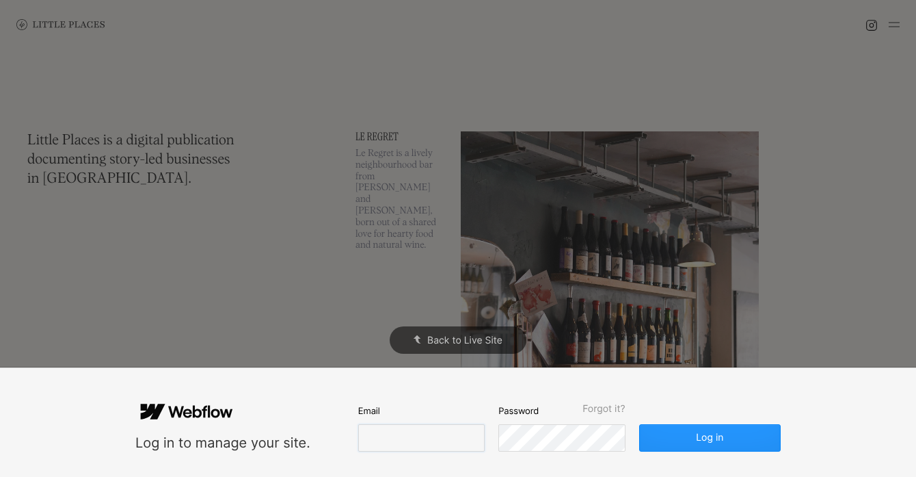
click at [427, 436] on input "email" at bounding box center [421, 437] width 127 height 27
type input "[EMAIL_ADDRESS][DOMAIN_NAME]"
click at [639, 424] on button "Log in" at bounding box center [710, 437] width 142 height 27
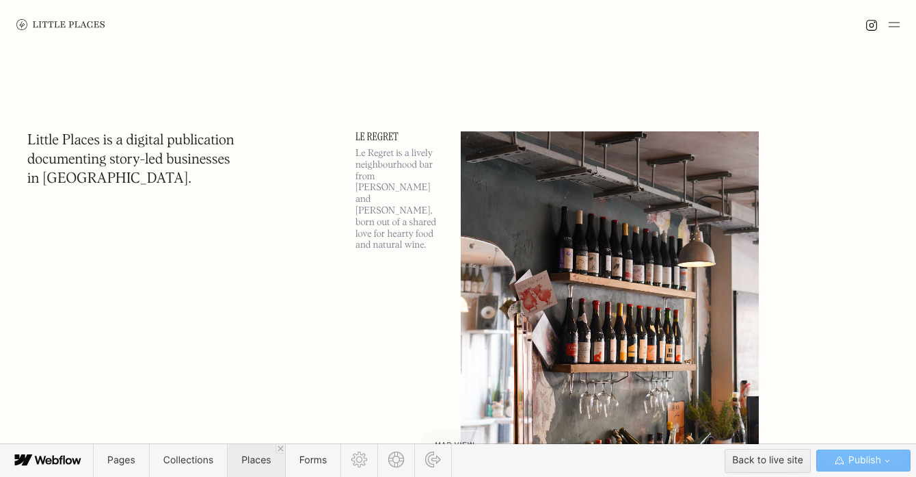
click at [250, 459] on span "Places" at bounding box center [255, 460] width 29 height 12
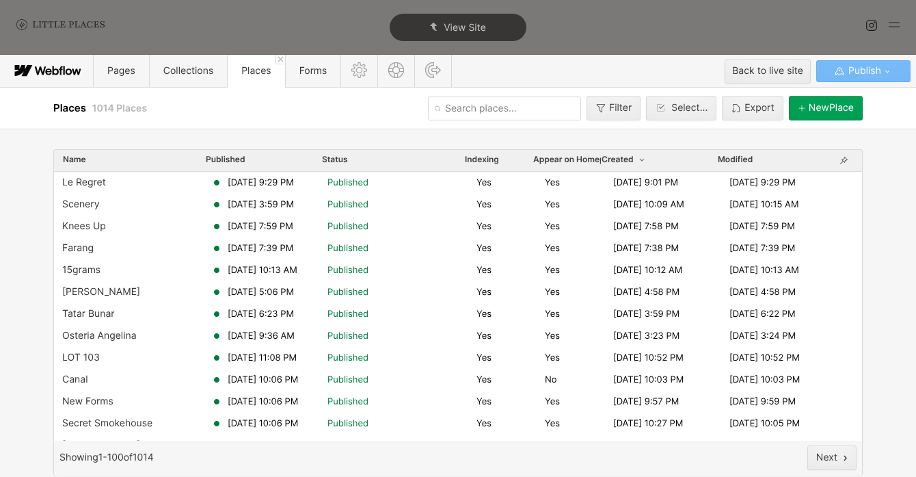
click at [809, 115] on button "[GEOGRAPHIC_DATA]" at bounding box center [826, 108] width 74 height 25
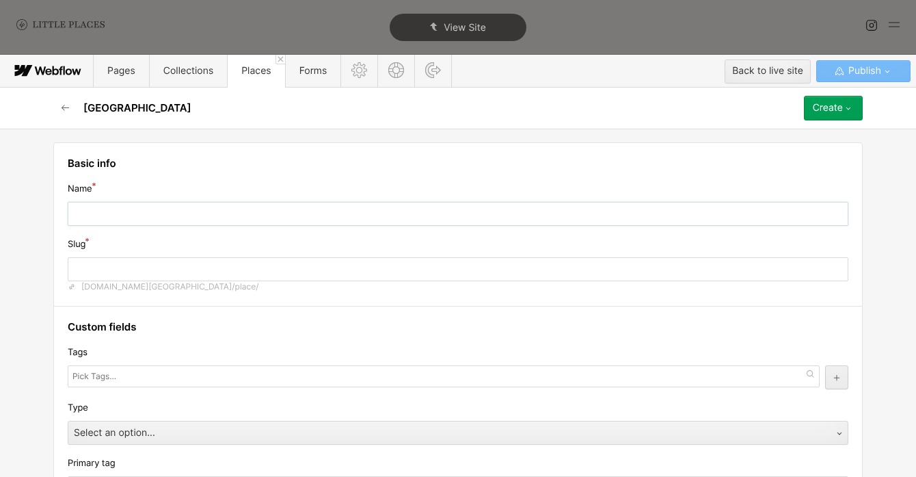
click at [511, 219] on input "text" at bounding box center [458, 214] width 781 height 24
type input "Z"
type input "z"
type input "Za"
type input "za"
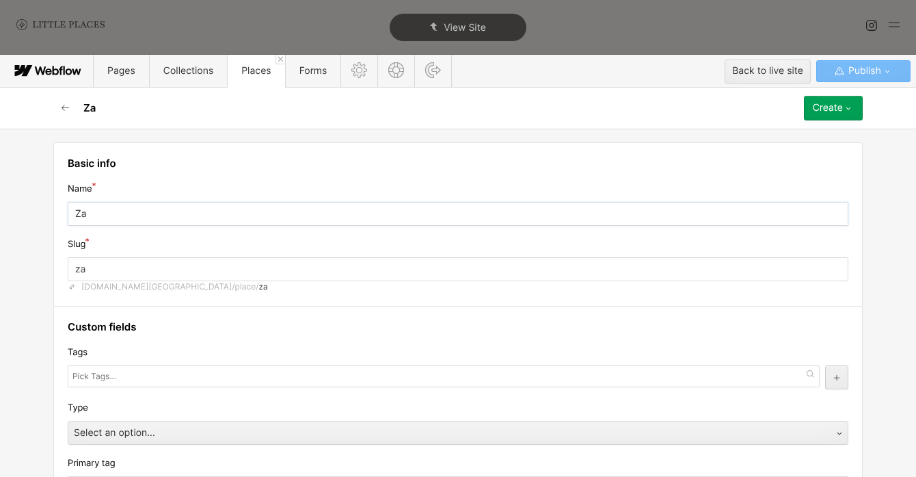
type input "Zao"
type input "zao"
type input "Zao A"
type input "zao-a"
type input "Zao An"
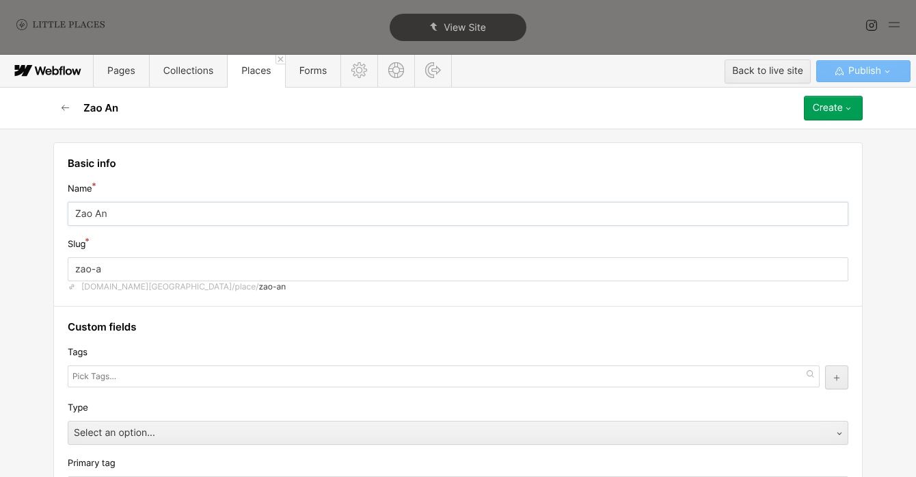
type input "zao-an"
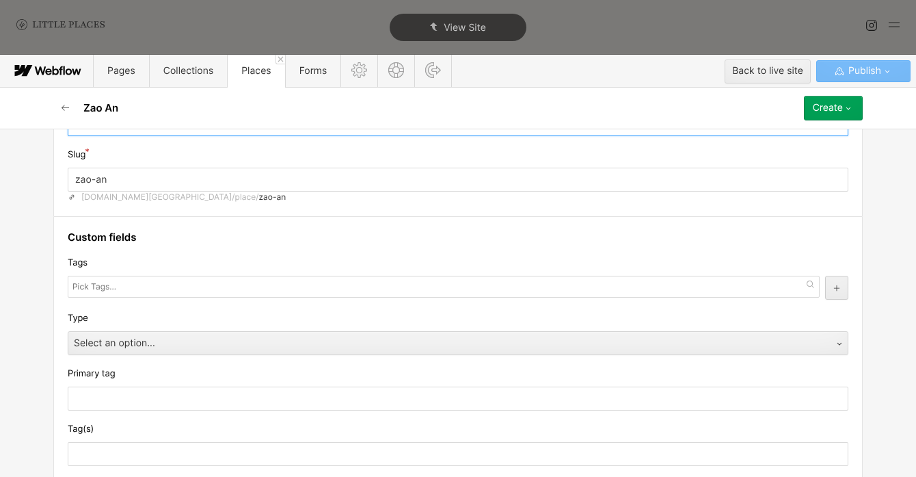
scroll to position [103, 0]
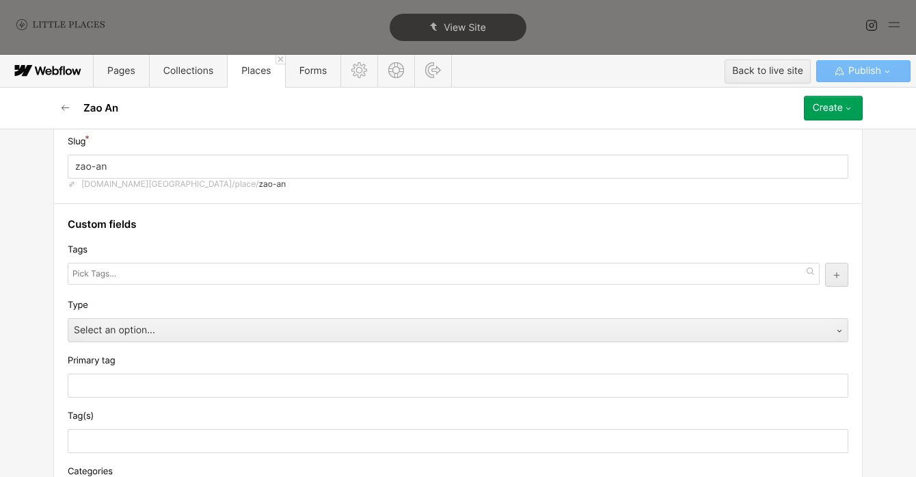
type input "Zao An"
click at [178, 267] on div at bounding box center [444, 274] width 752 height 22
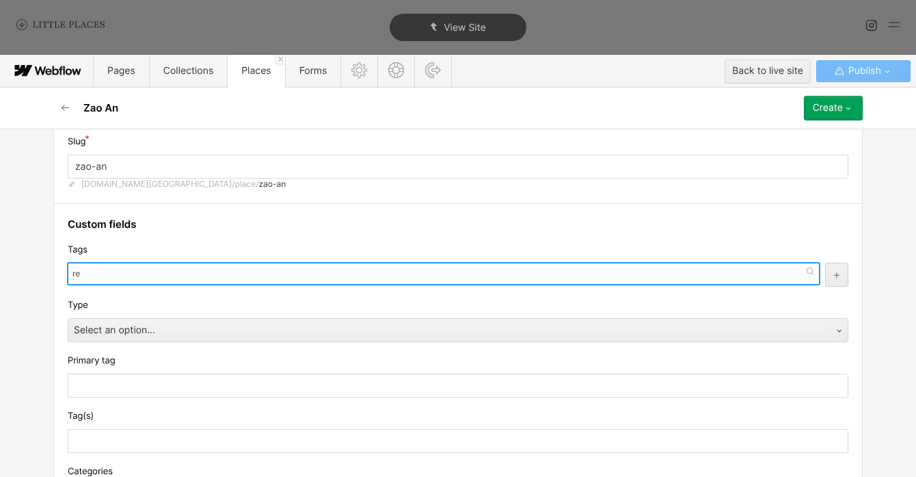
type input "r"
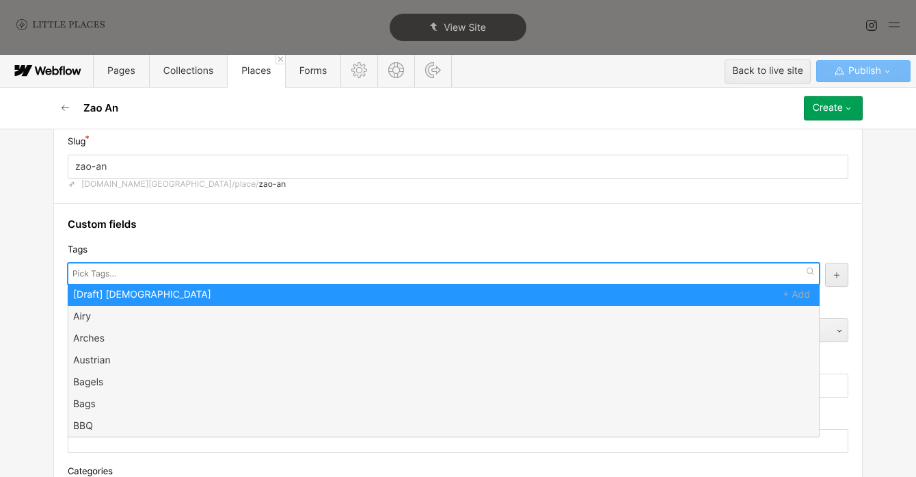
type input "e"
type input "c"
type input "a"
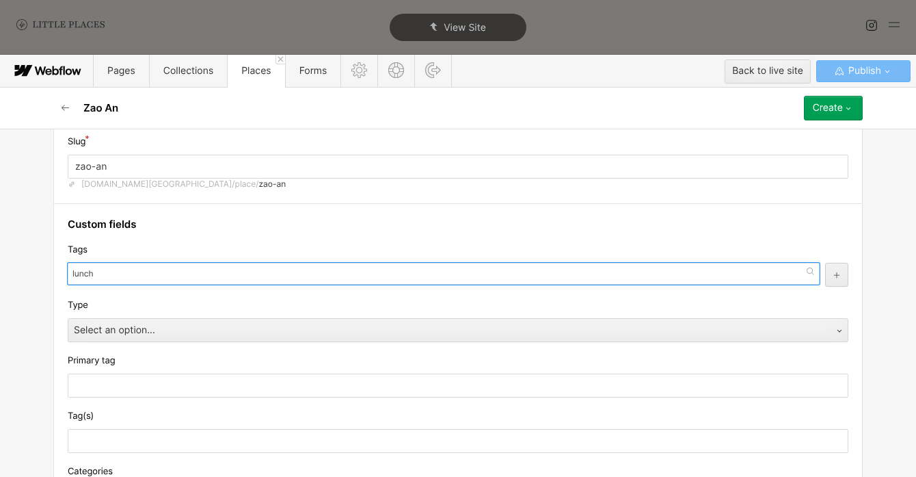
type input "lunch"
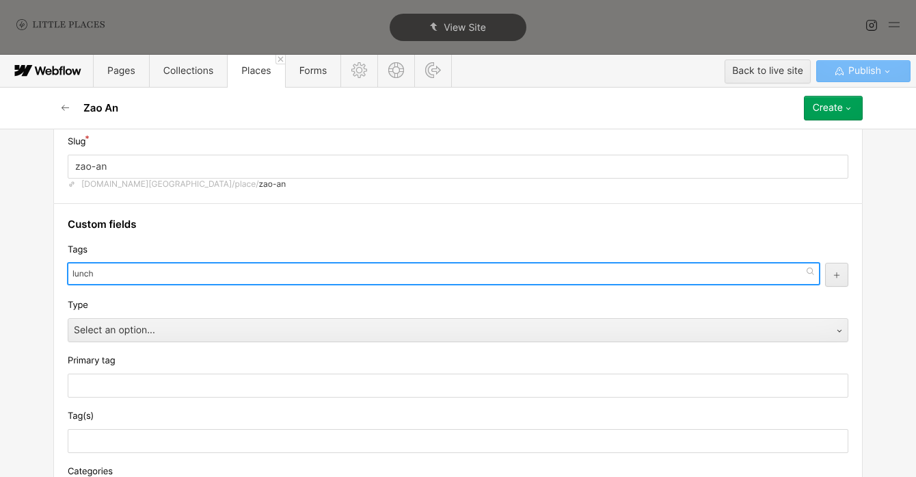
click at [86, 278] on input "lunch" at bounding box center [85, 273] width 26 height 19
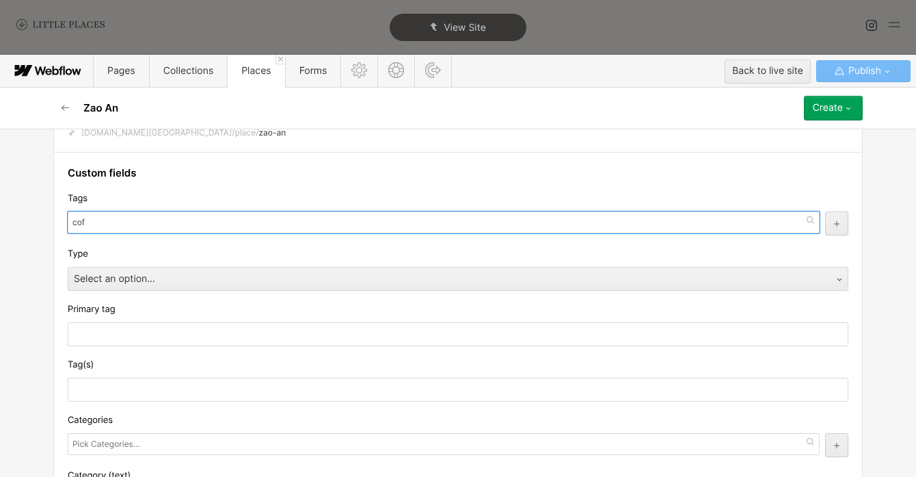
type input "coff"
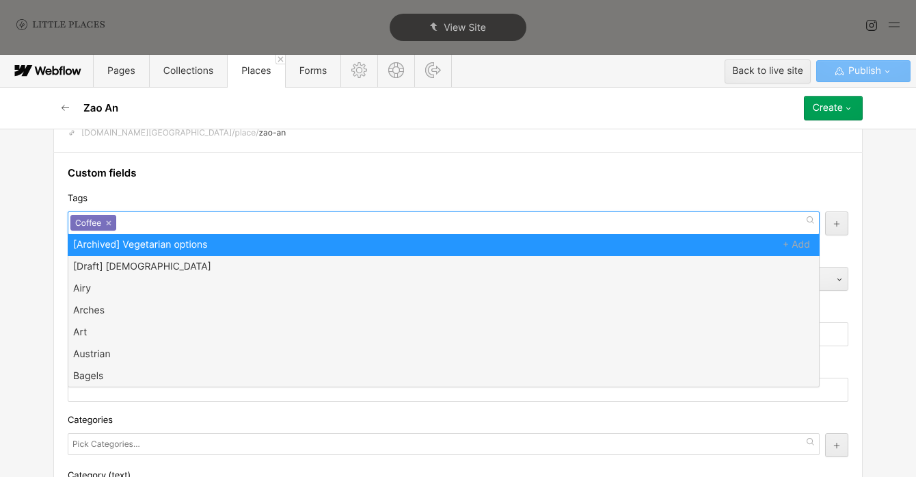
click at [176, 228] on div "Coffee ×" at bounding box center [444, 222] width 752 height 23
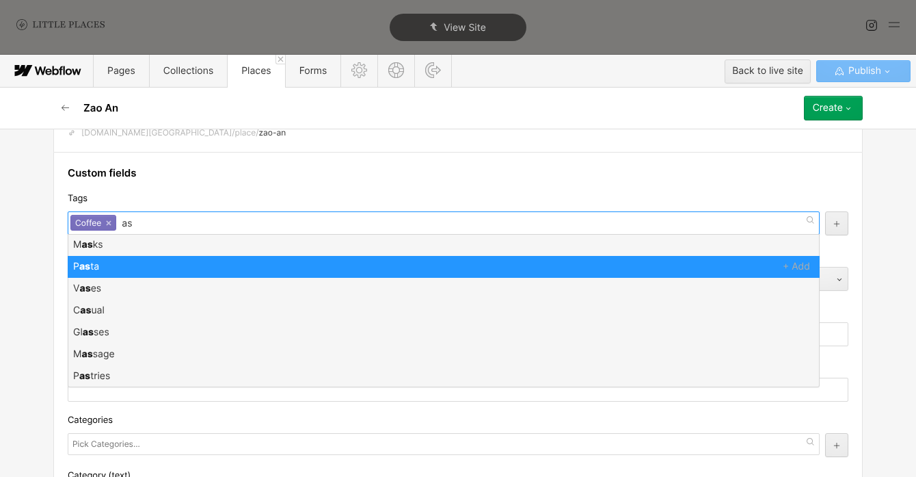
type input "a"
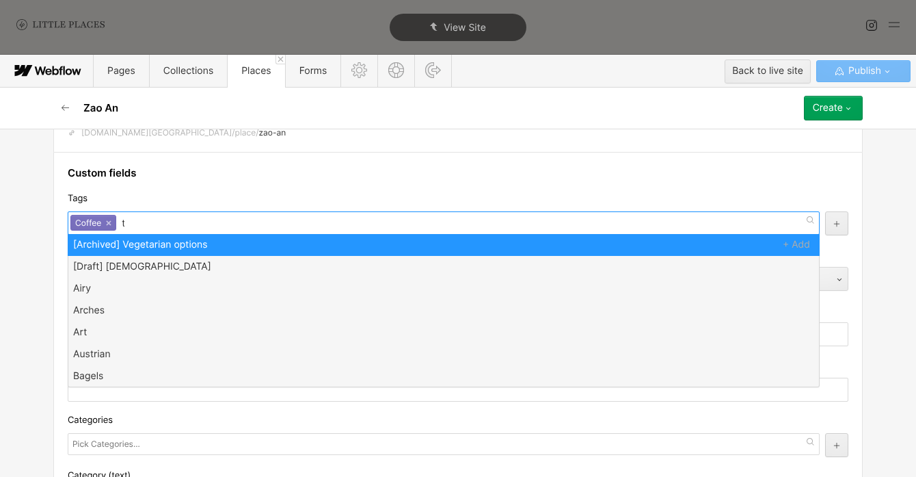
type input "tea"
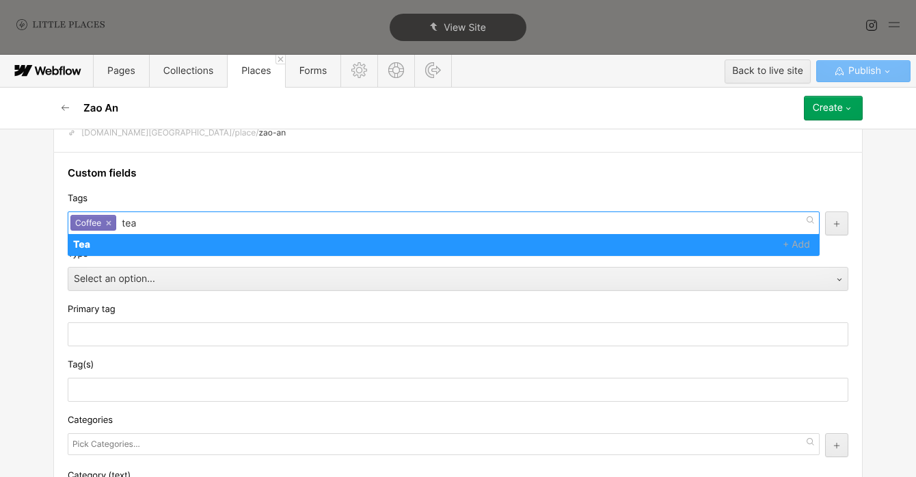
click at [135, 221] on input "tea" at bounding box center [130, 224] width 17 height 22
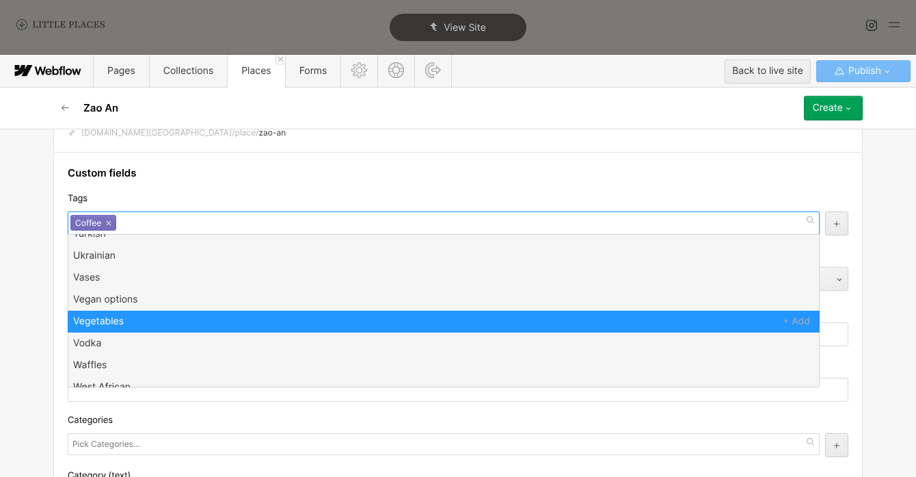
scroll to position [2843, 0]
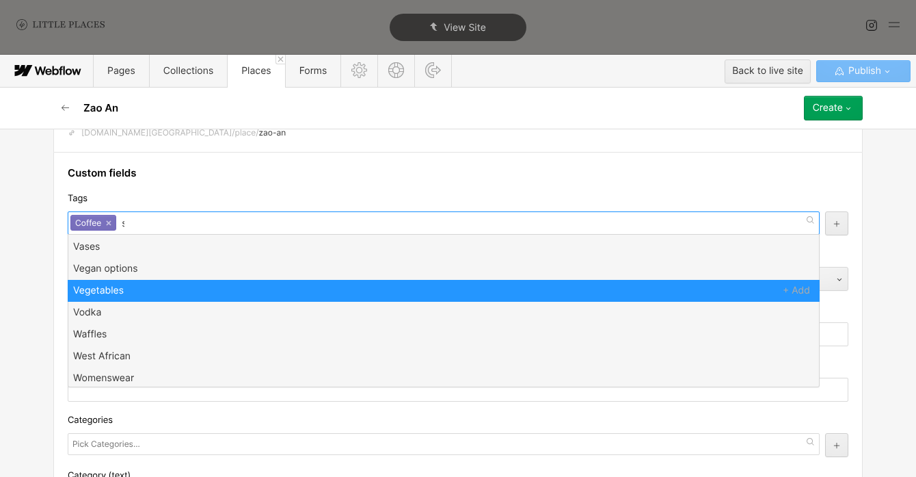
type input "sa"
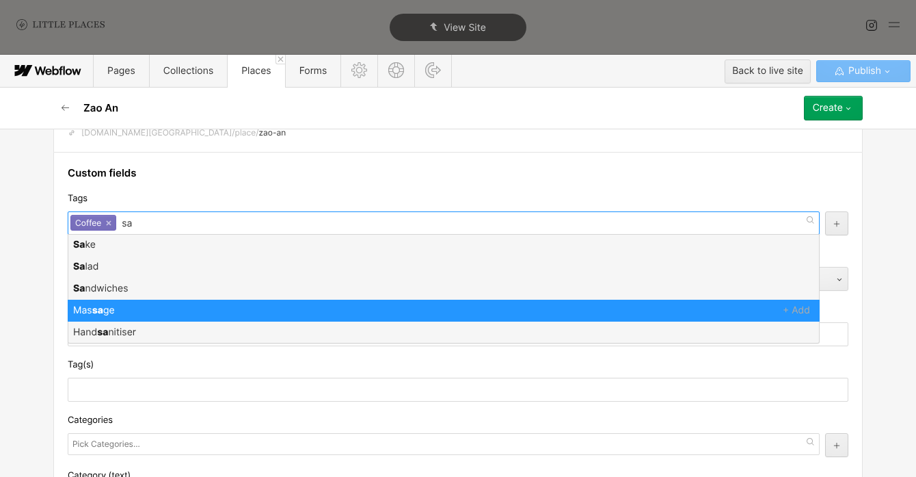
scroll to position [0, 0]
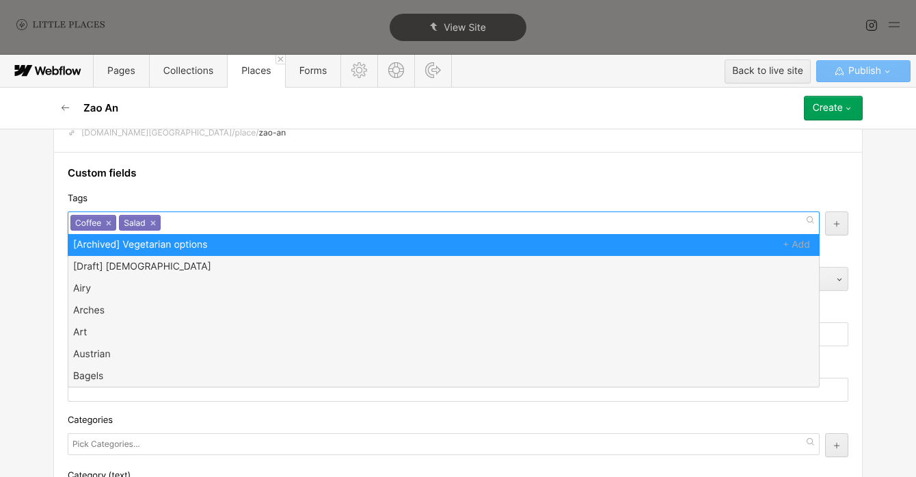
type input "r"
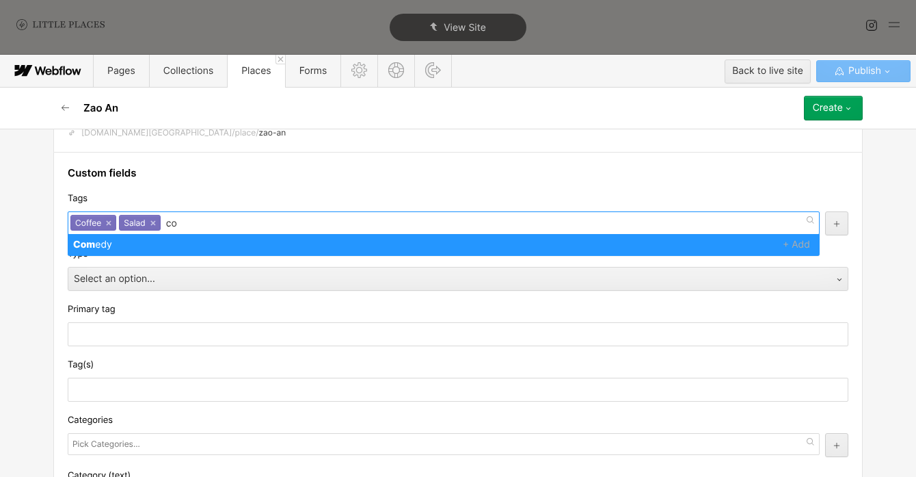
type input "c"
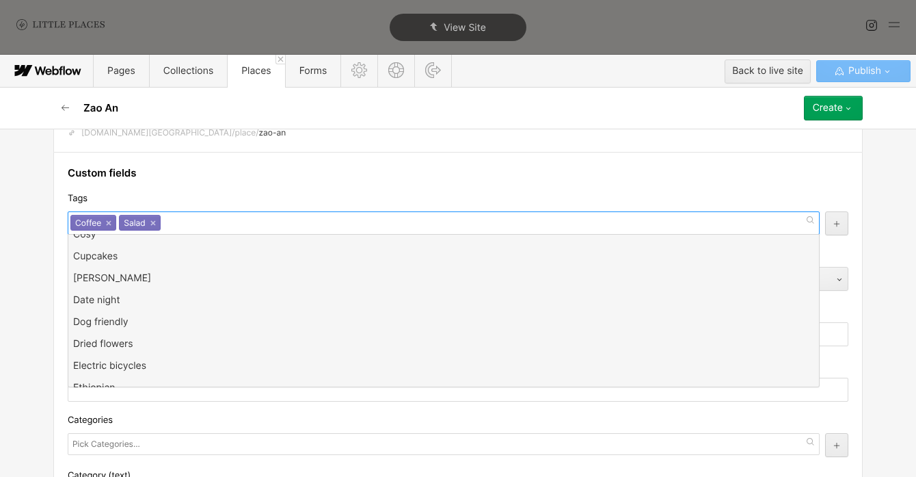
scroll to position [1005, 0]
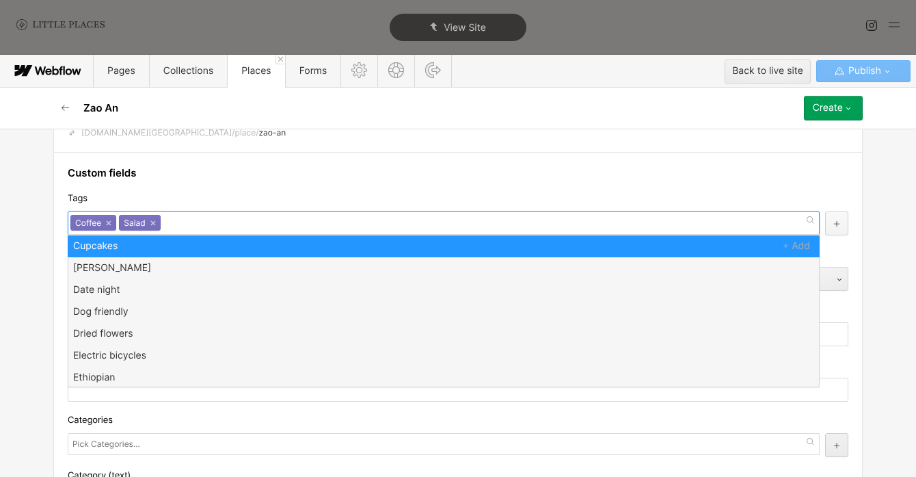
click at [838, 224] on icon "button" at bounding box center [837, 224] width 8 height 8
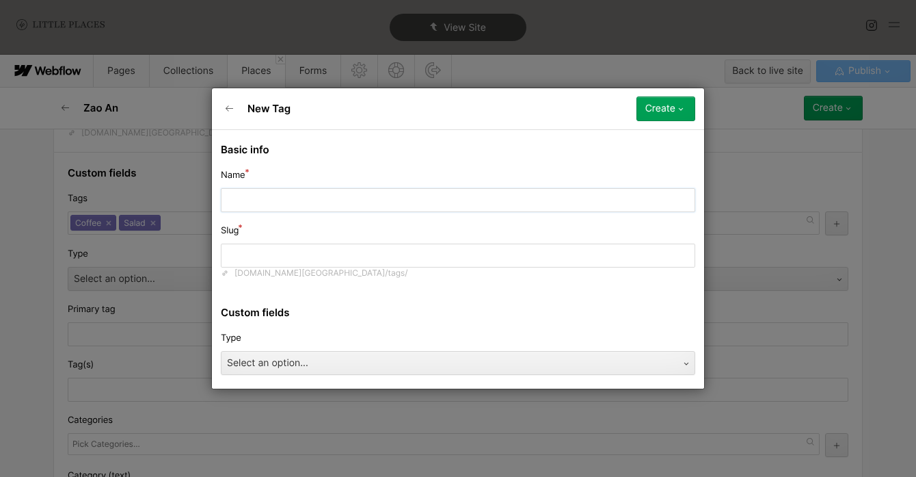
click at [415, 189] on input "text" at bounding box center [458, 200] width 475 height 24
type input "A"
type input "a"
type input "As"
type input "as"
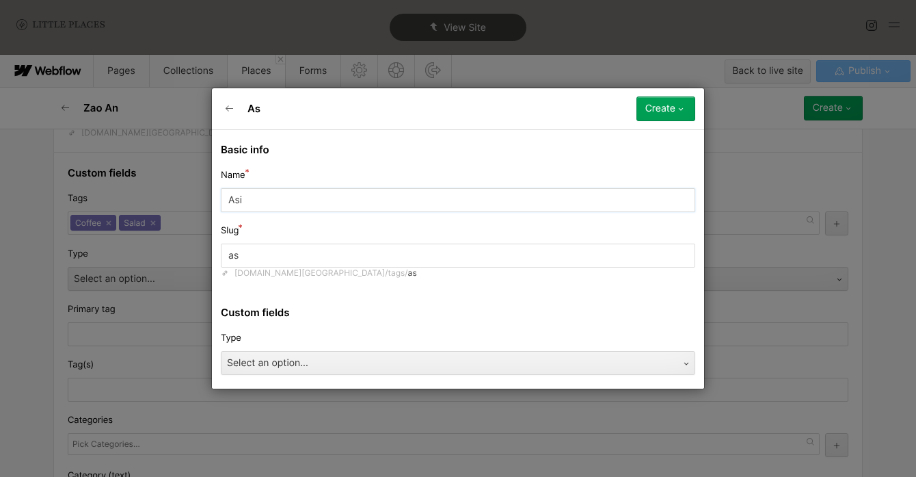
type input "Asia"
type input "asia"
type input "[DEMOGRAPHIC_DATA]"
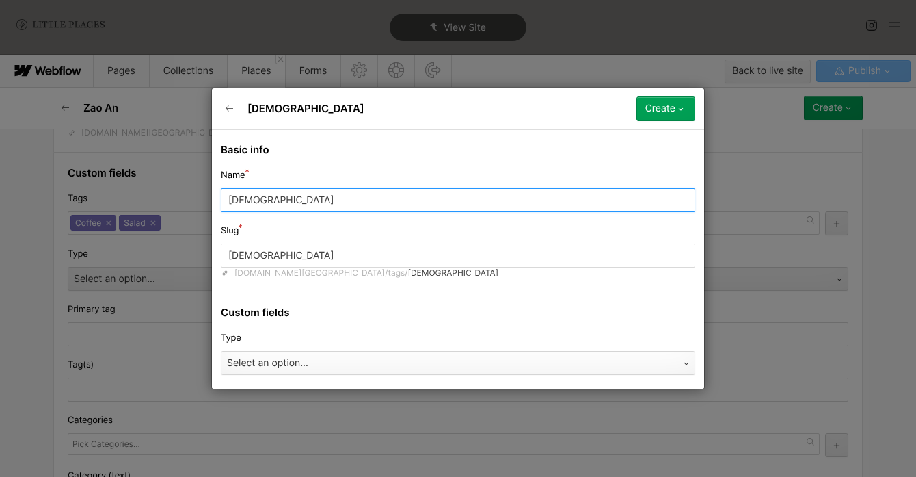
type input "[DEMOGRAPHIC_DATA]"
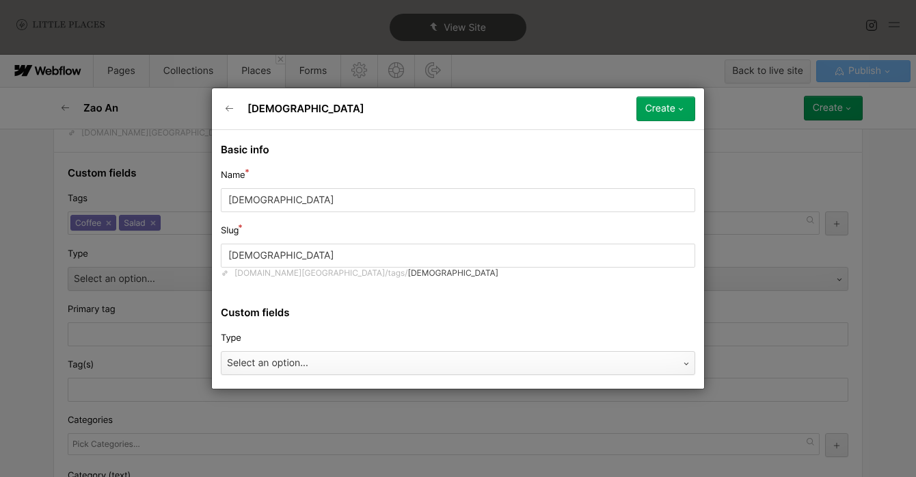
click at [409, 362] on div "Select an option..." at bounding box center [445, 363] width 446 height 22
click at [679, 111] on icon "button" at bounding box center [681, 108] width 11 height 11
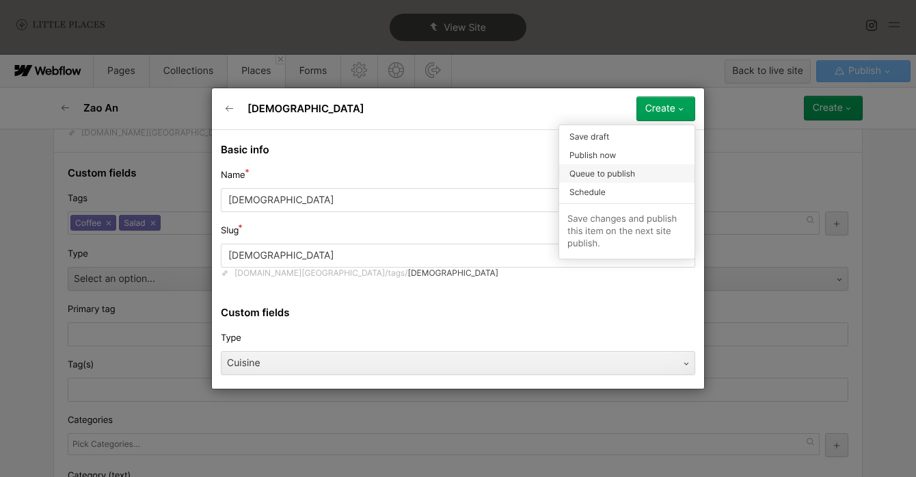
click at [642, 172] on div "Queue to publish" at bounding box center [626, 173] width 135 height 18
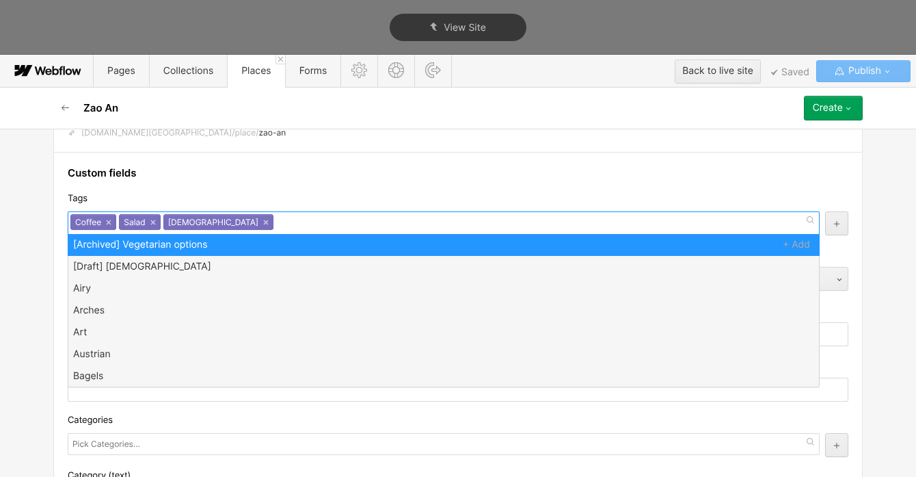
click at [261, 227] on div "Coffee × Salad × Asian ×" at bounding box center [444, 222] width 752 height 23
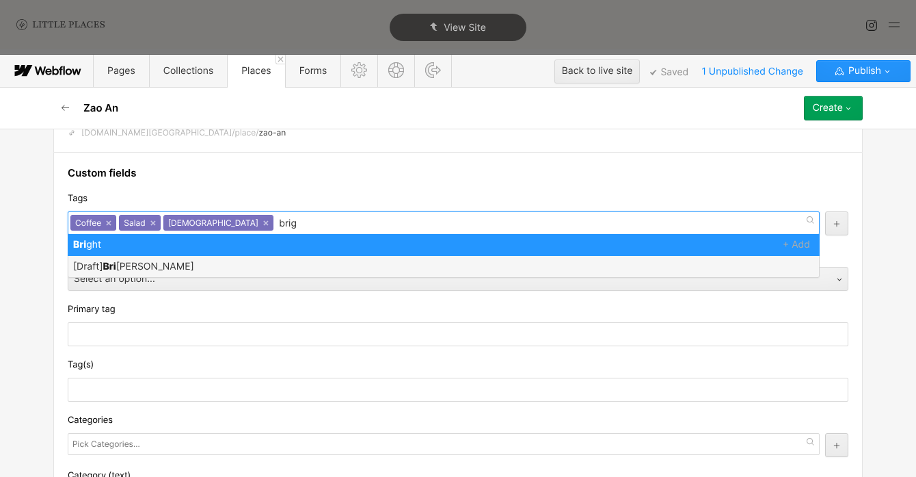
type input "brigh"
click at [279, 224] on input "brigh" at bounding box center [292, 224] width 26 height 22
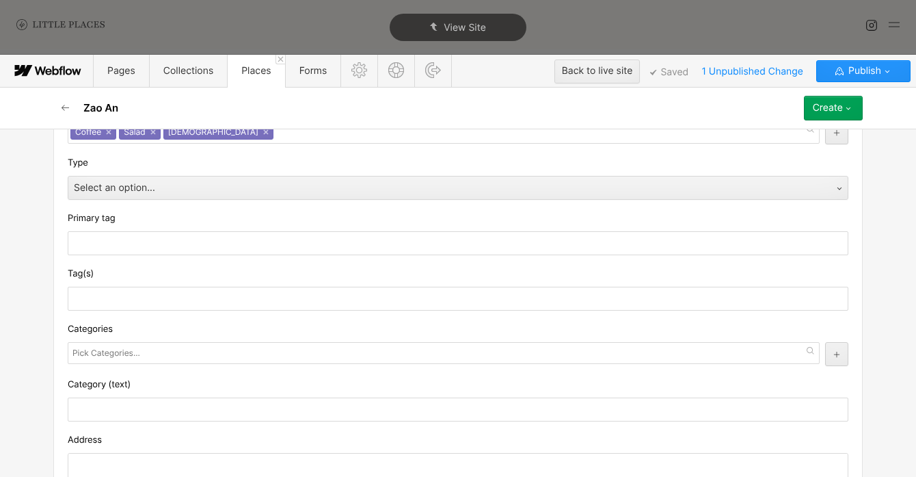
scroll to position [262, 0]
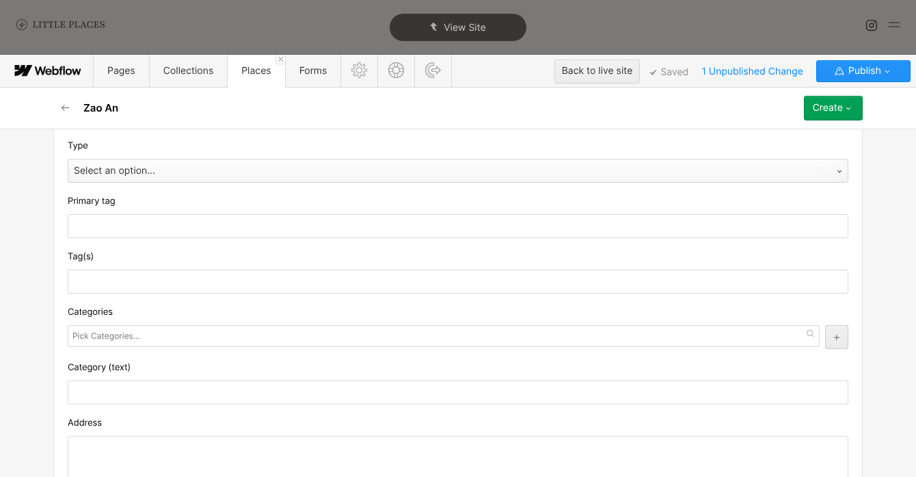
click at [242, 177] on div "Select an option..." at bounding box center [444, 171] width 752 height 22
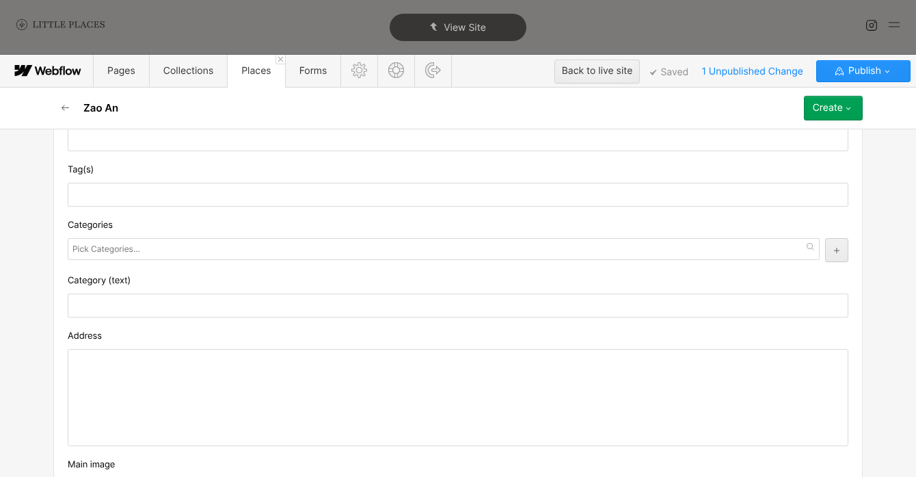
scroll to position [373, 0]
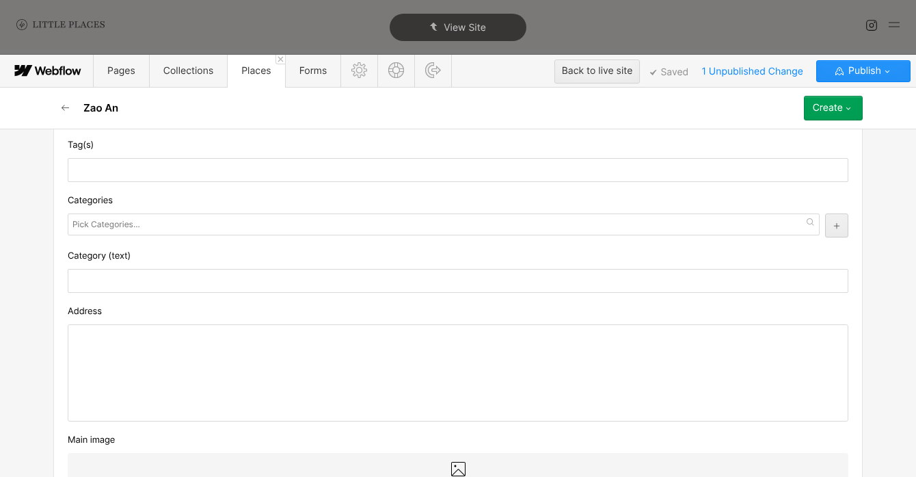
click at [248, 399] on div at bounding box center [458, 373] width 780 height 96
click at [183, 230] on div at bounding box center [444, 224] width 752 height 22
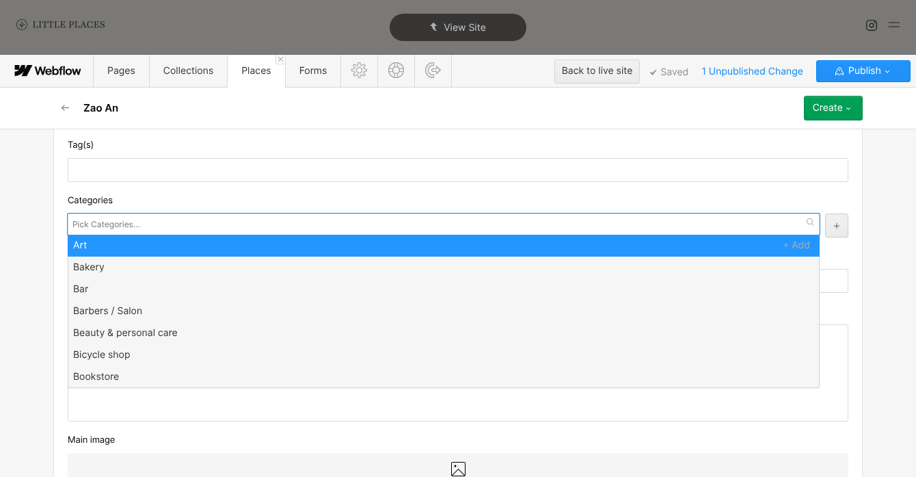
click at [137, 207] on div "Categories" at bounding box center [458, 200] width 781 height 15
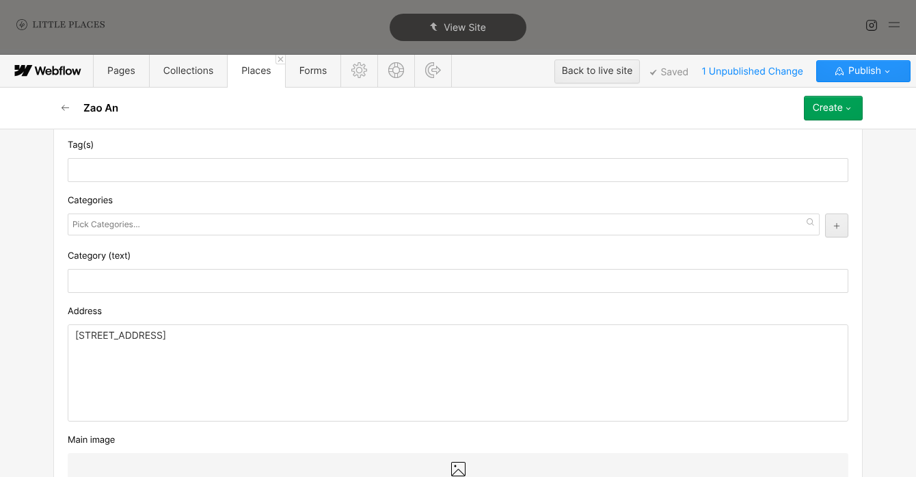
click at [99, 222] on input "text" at bounding box center [107, 224] width 70 height 19
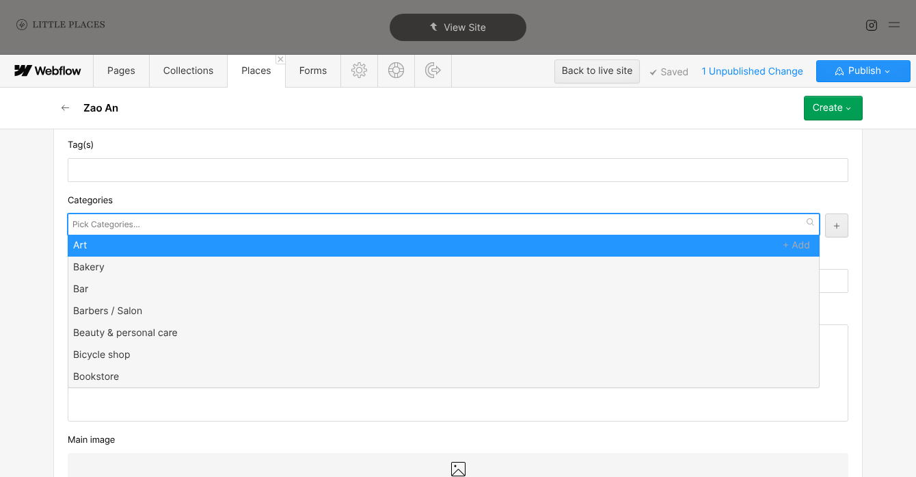
type input "a"
type input "cafe"
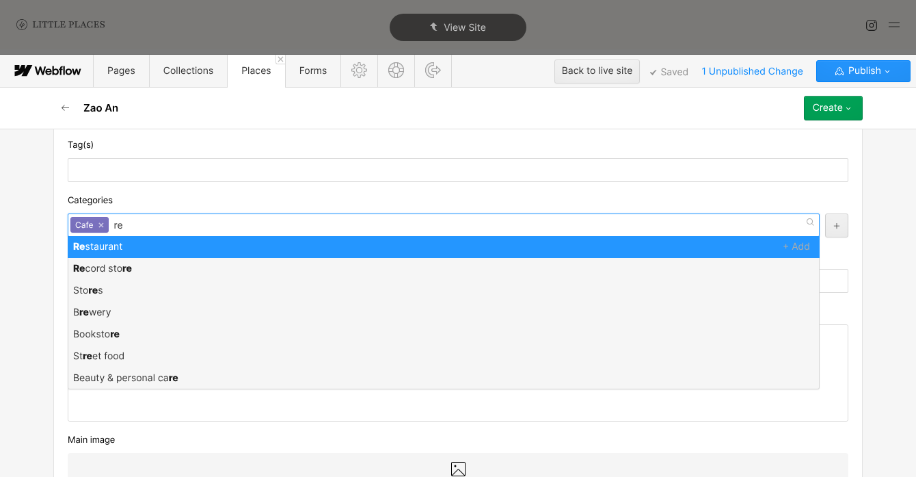
type input "r"
click at [180, 161] on input "text" at bounding box center [458, 170] width 781 height 24
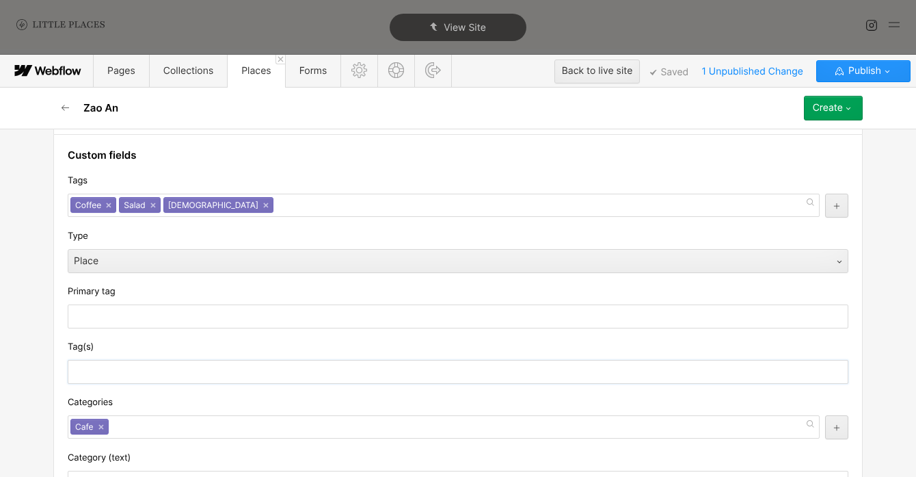
scroll to position [175, 0]
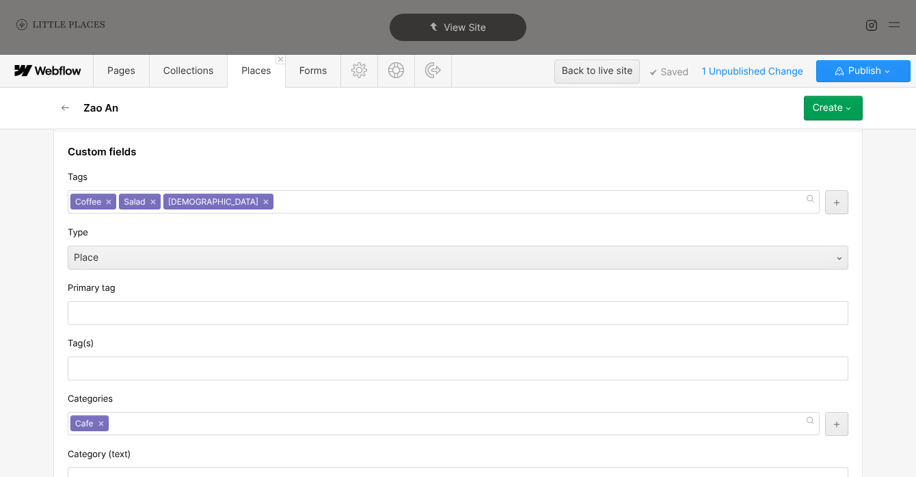
click at [29, 319] on div "Basic info Name Zao An Slug zao-an [DOMAIN_NAME][GEOGRAPHIC_DATA]/place/ zao-an…" at bounding box center [458, 303] width 916 height 348
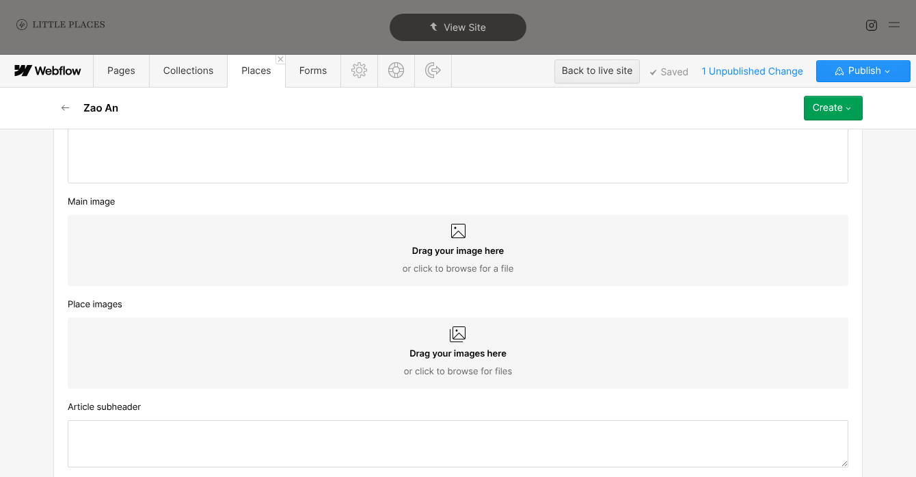
scroll to position [801, 0]
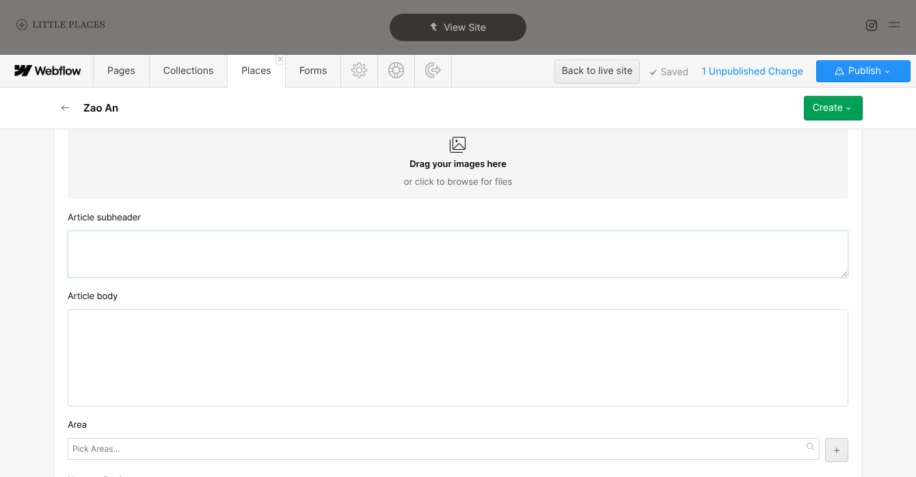
click at [335, 248] on textarea at bounding box center [458, 253] width 781 height 47
click at [410, 228] on div "Article subheader" at bounding box center [458, 244] width 781 height 68
click at [409, 245] on textarea at bounding box center [458, 253] width 781 height 47
type textarea "F"
type textarea "Neighbourhood cafe"
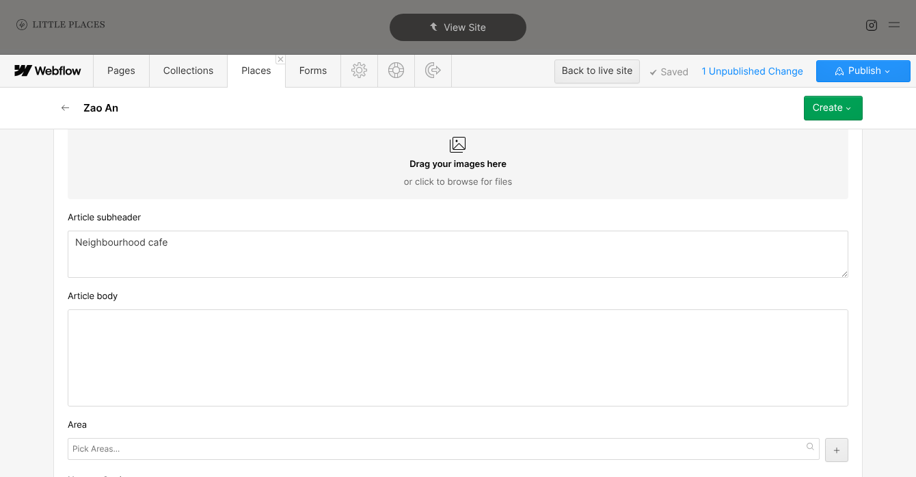
click at [378, 352] on div at bounding box center [458, 358] width 780 height 96
paste div
click at [83, 327] on div "A friendly cafe serving homely ESEA dishes and championing culture, comfort, an…" at bounding box center [458, 358] width 780 height 96
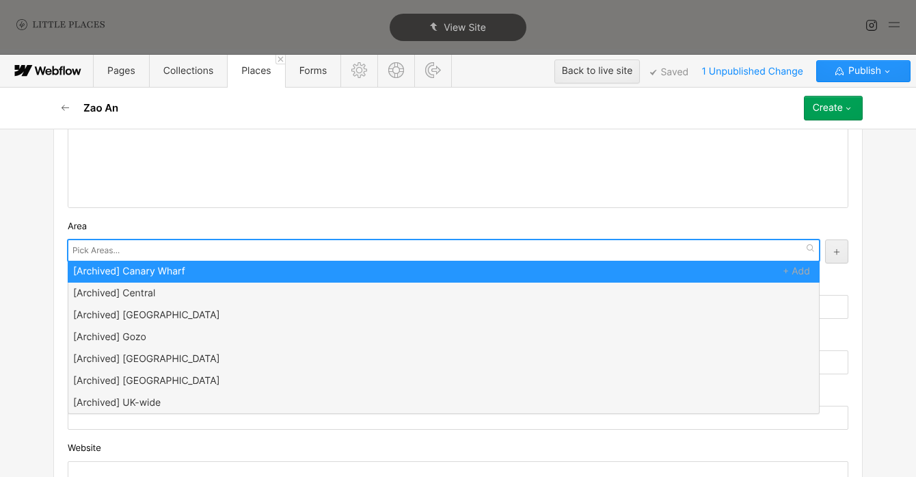
click at [104, 249] on input "text" at bounding box center [97, 250] width 50 height 19
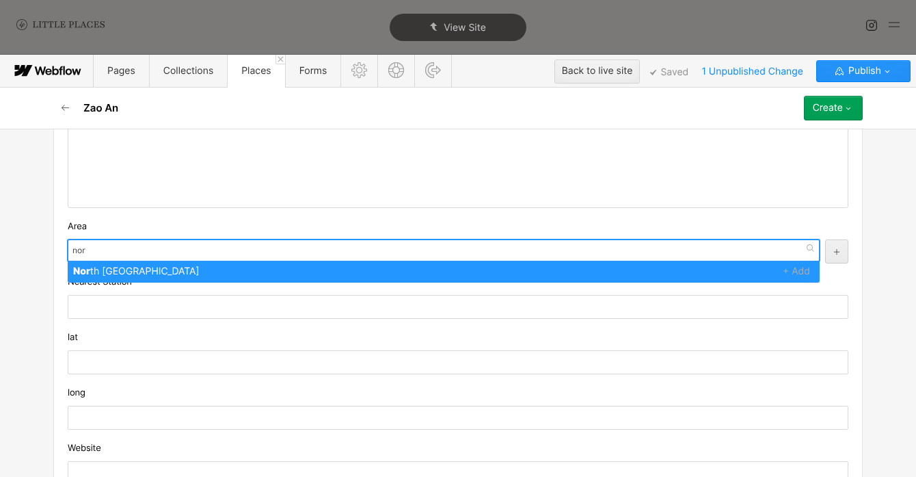
type input "nort"
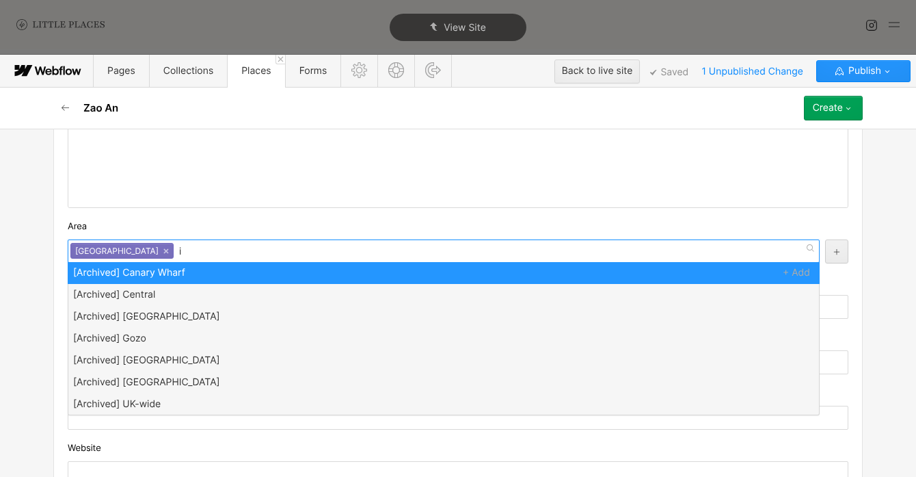
scroll to position [0, 0]
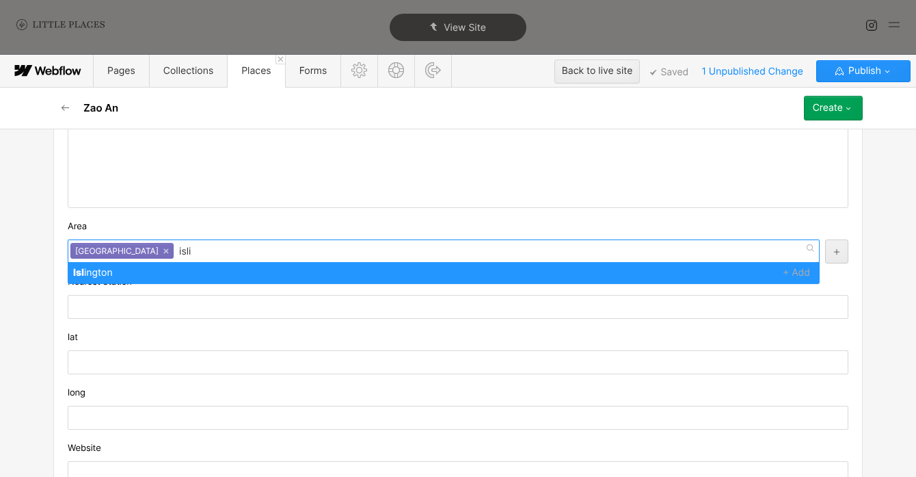
type input "islin"
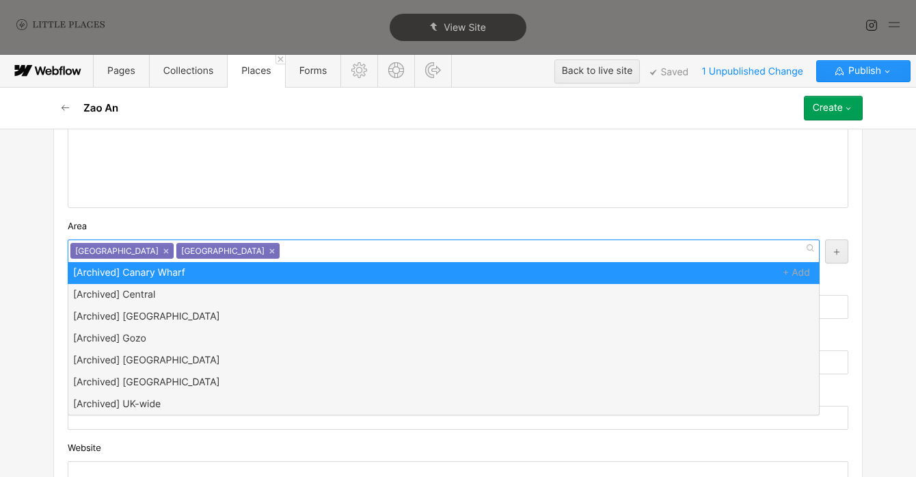
click at [134, 228] on div "Area" at bounding box center [458, 226] width 781 height 15
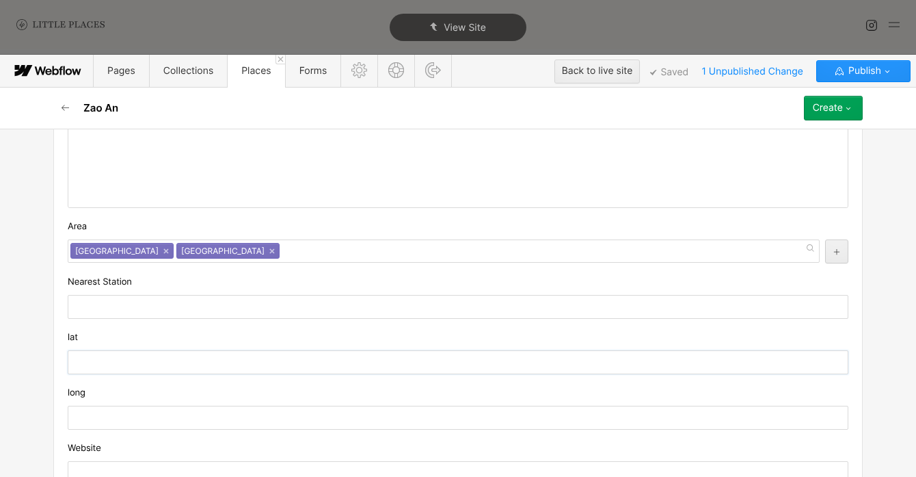
click at [210, 369] on input "text" at bounding box center [458, 362] width 781 height 24
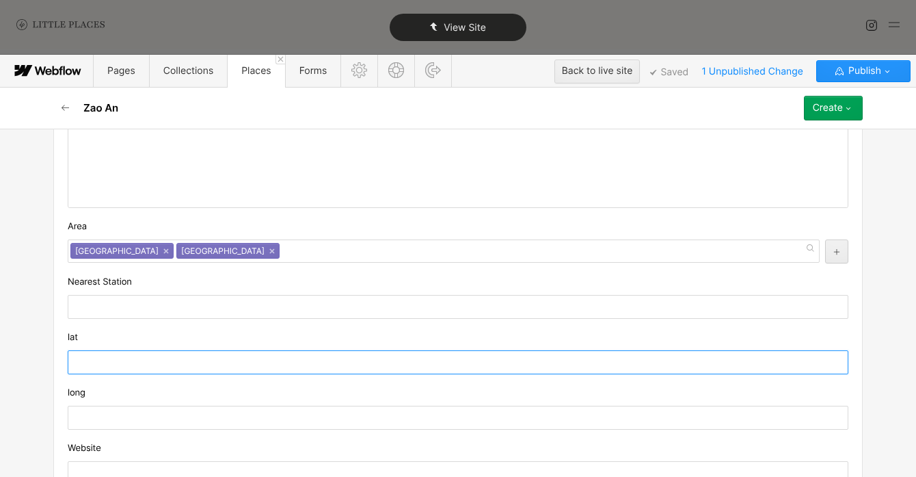
paste input "51.5414683"
type input "51.5414683"
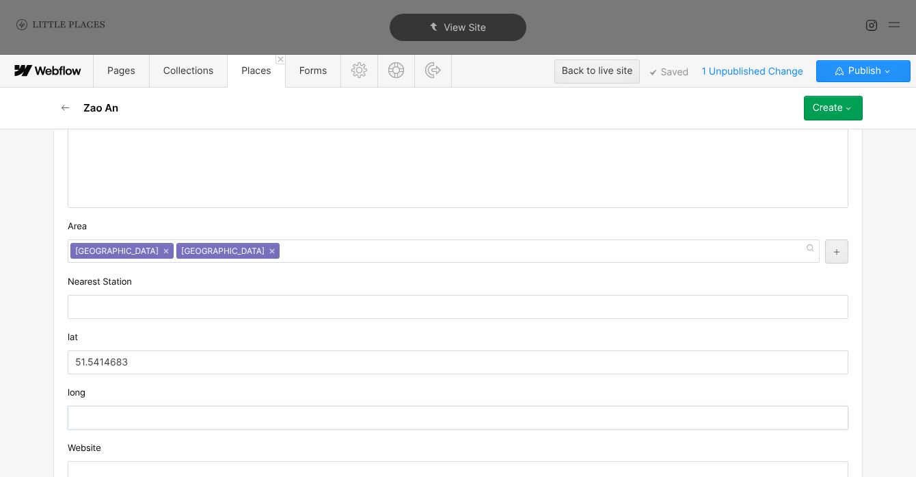
click at [166, 419] on input "text" at bounding box center [458, 418] width 781 height 24
paste input "-0.0954757"
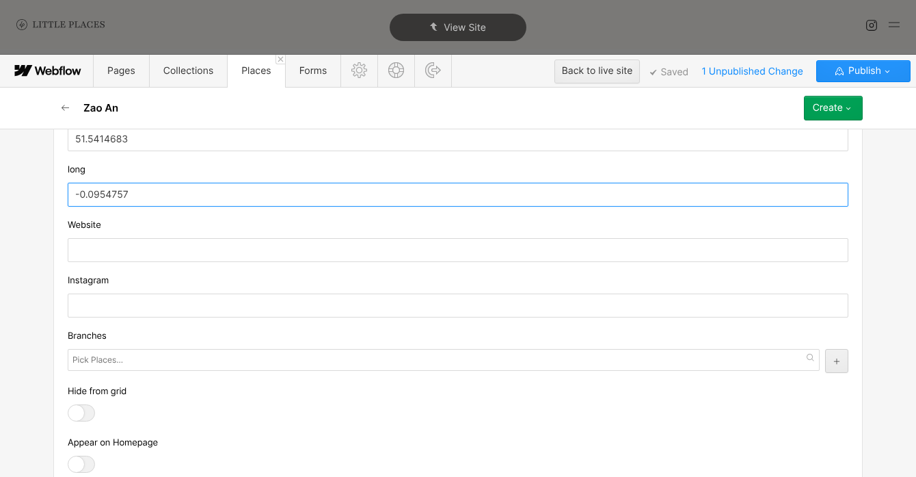
scroll to position [1236, 0]
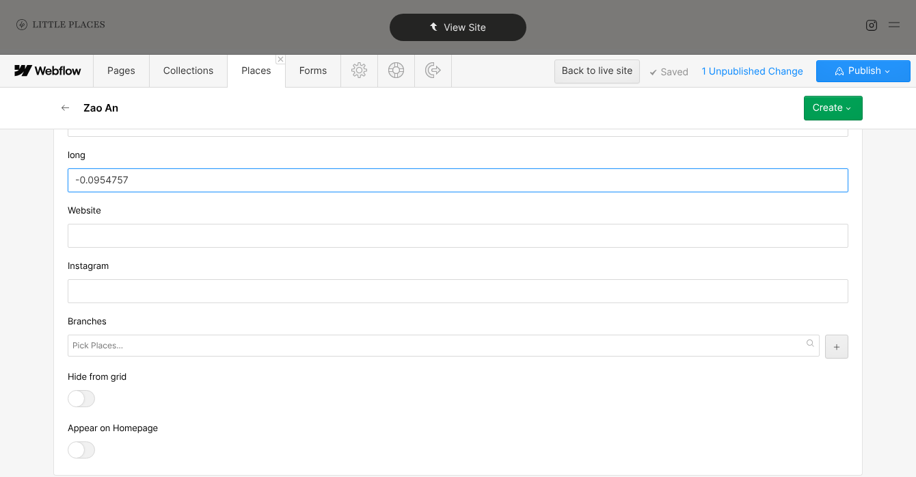
type input "-0.0954757"
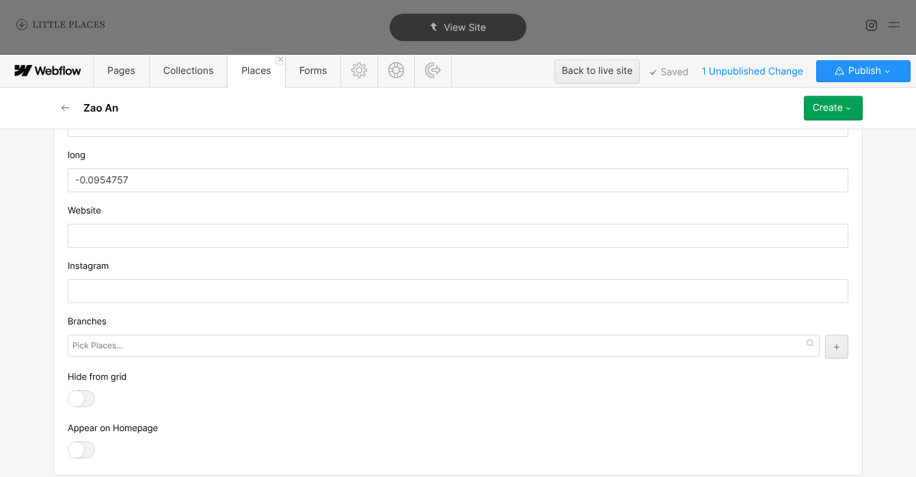
drag, startPoint x: 228, startPoint y: 276, endPoint x: 228, endPoint y: 288, distance: 12.3
click at [228, 276] on div "Instagram" at bounding box center [458, 281] width 781 height 44
click at [228, 293] on input "text" at bounding box center [458, 291] width 781 height 24
paste input "[URL][DOMAIN_NAME]"
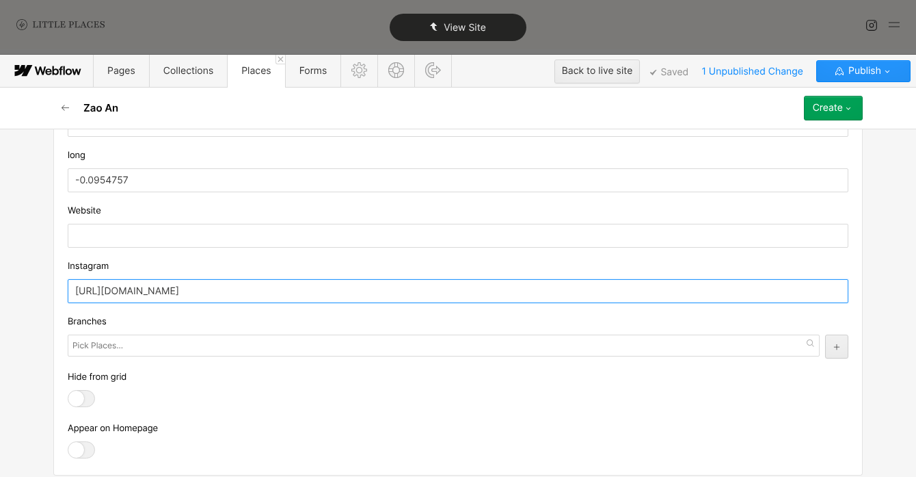
type input "[URL][DOMAIN_NAME]"
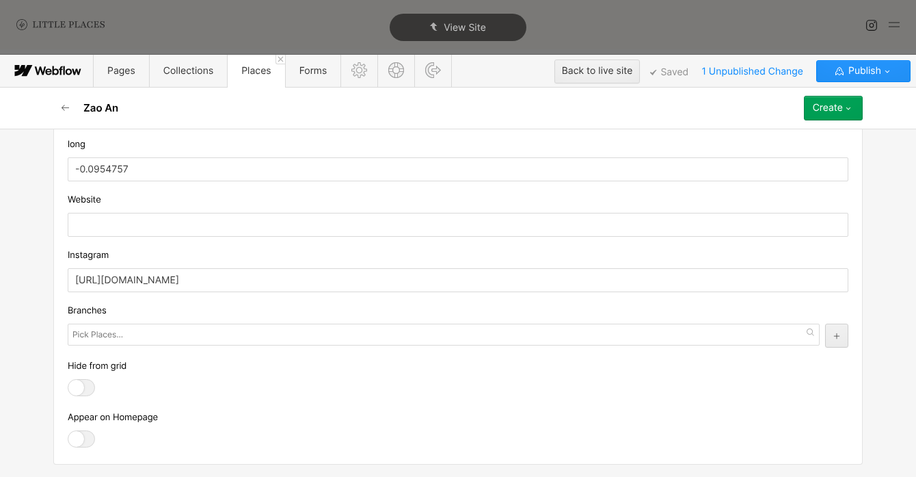
click at [93, 430] on label at bounding box center [85, 438] width 34 height 17
click at [0, 0] on input "checkbox" at bounding box center [0, 0] width 0 height 0
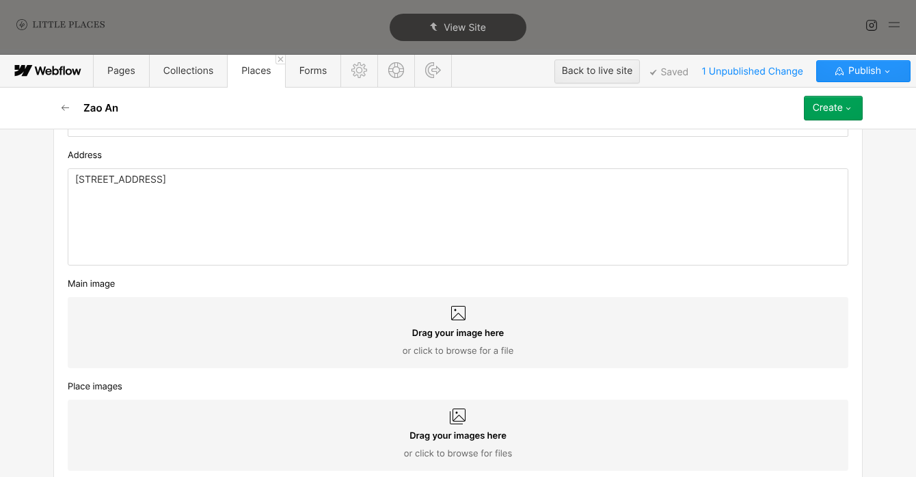
scroll to position [525, 0]
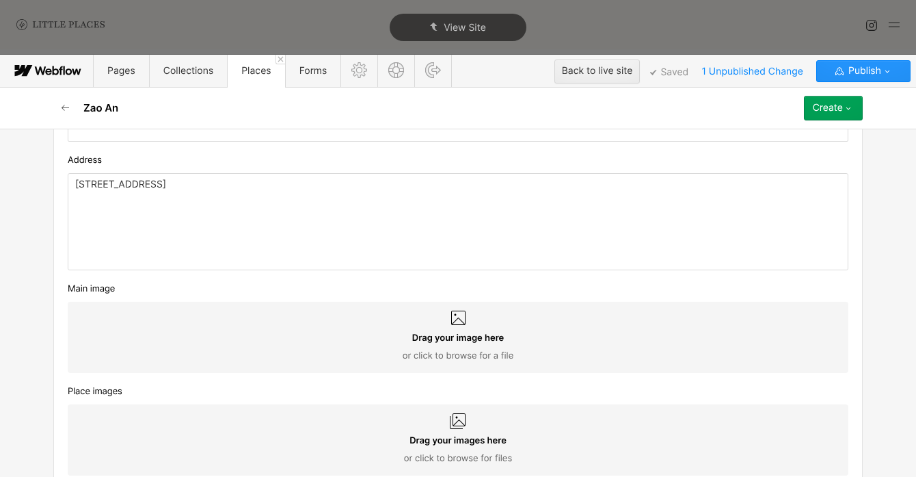
click at [839, 111] on div "Create" at bounding box center [828, 108] width 30 height 11
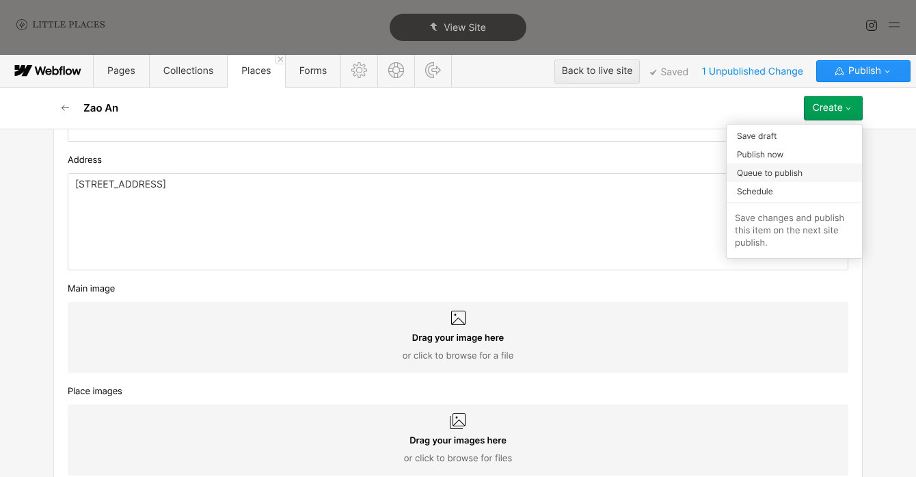
click at [816, 170] on div "Queue to publish" at bounding box center [794, 172] width 135 height 18
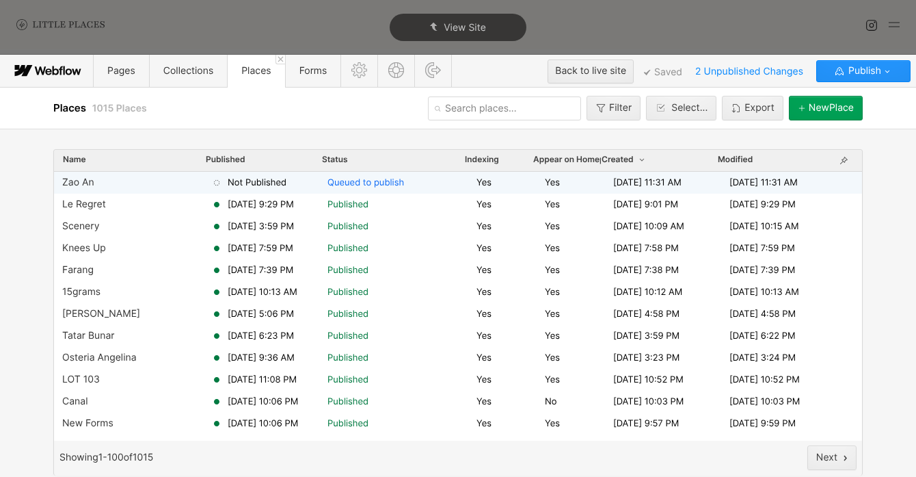
click at [581, 186] on div "Yes" at bounding box center [579, 182] width 68 height 12
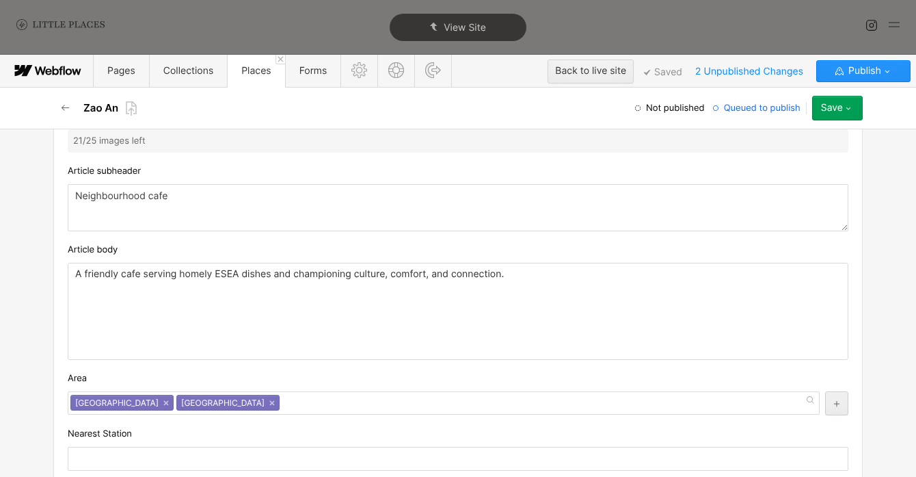
scroll to position [938, 0]
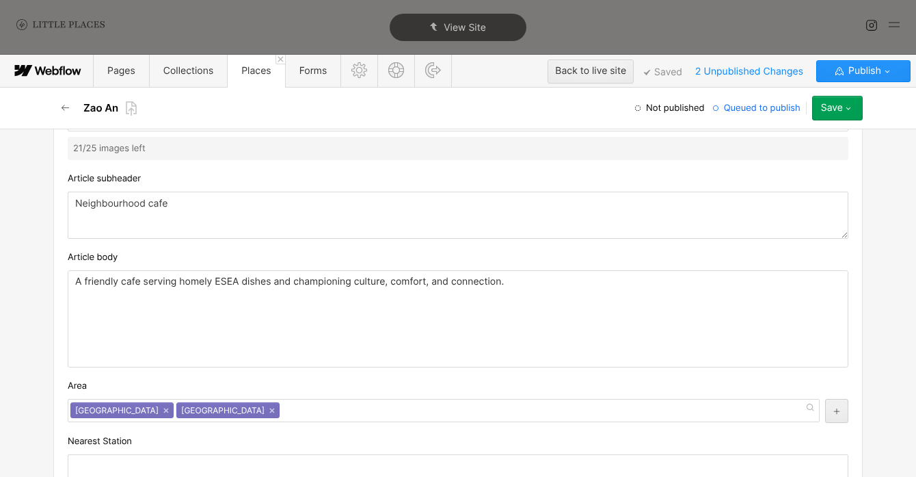
click at [285, 289] on div "A friendly cafe serving homely ESEA dishes and championing culture, comfort, an…" at bounding box center [458, 319] width 780 height 96
click at [272, 287] on p "A friendly cafe serving homely ESEA dishes and championing culture, comfort, an…" at bounding box center [458, 281] width 766 height 11
click at [146, 284] on p "A friendly cafe serving homely ESEA dishes and championing culture, comfort, an…" at bounding box center [458, 281] width 766 height 11
click at [309, 306] on div "A friendly cafe within Loom Club serving homely ESEA dishes and championing cul…" at bounding box center [458, 319] width 780 height 96
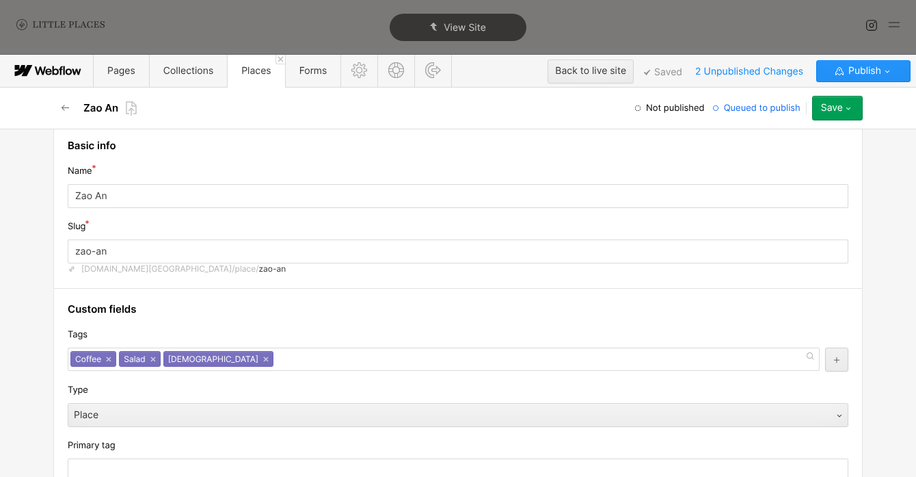
scroll to position [0, 0]
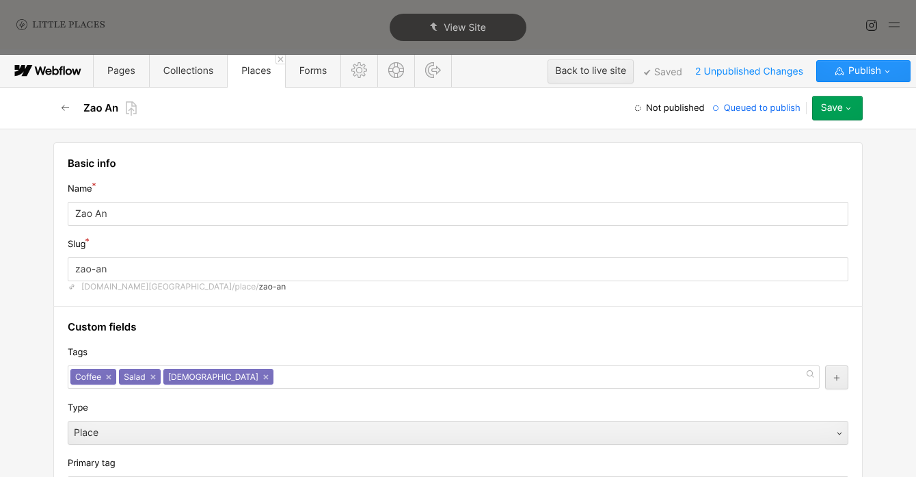
click at [851, 116] on button "Save" at bounding box center [837, 108] width 51 height 25
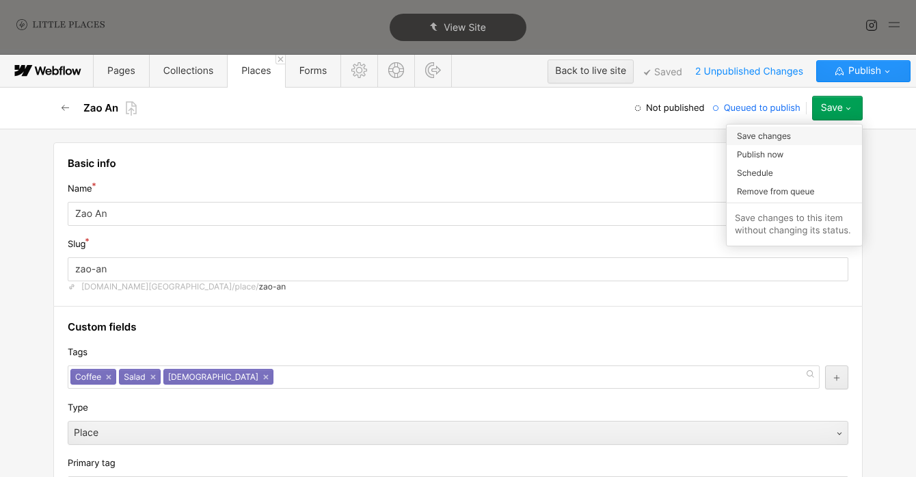
click at [808, 137] on div "Save changes" at bounding box center [794, 136] width 135 height 18
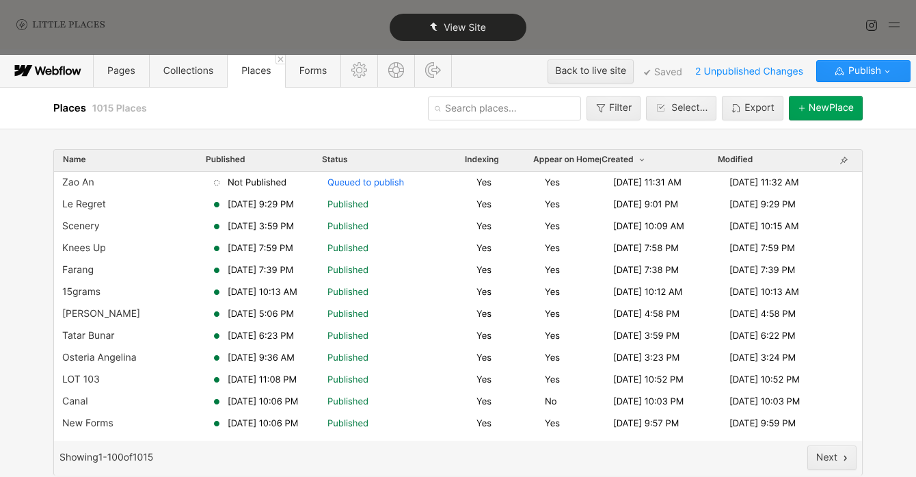
click at [509, 27] on div "View Site" at bounding box center [458, 27] width 137 height 27
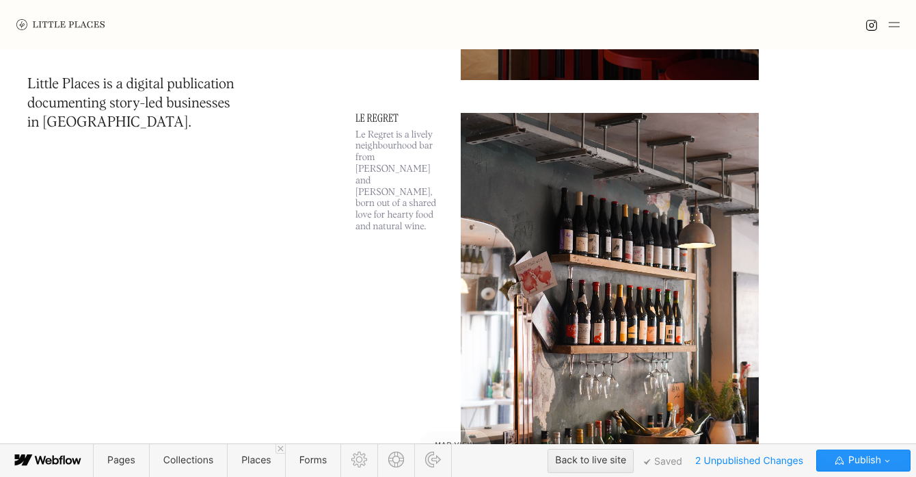
scroll to position [485, 0]
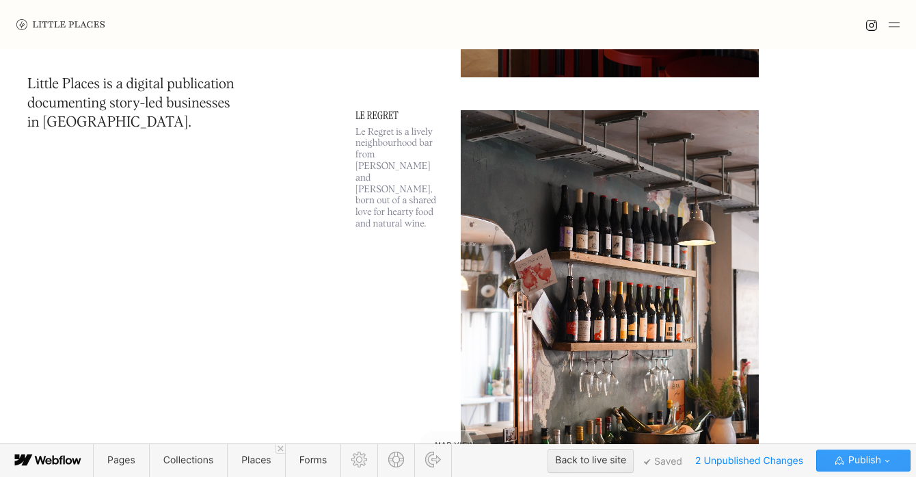
click at [881, 460] on span "Publish" at bounding box center [864, 460] width 36 height 21
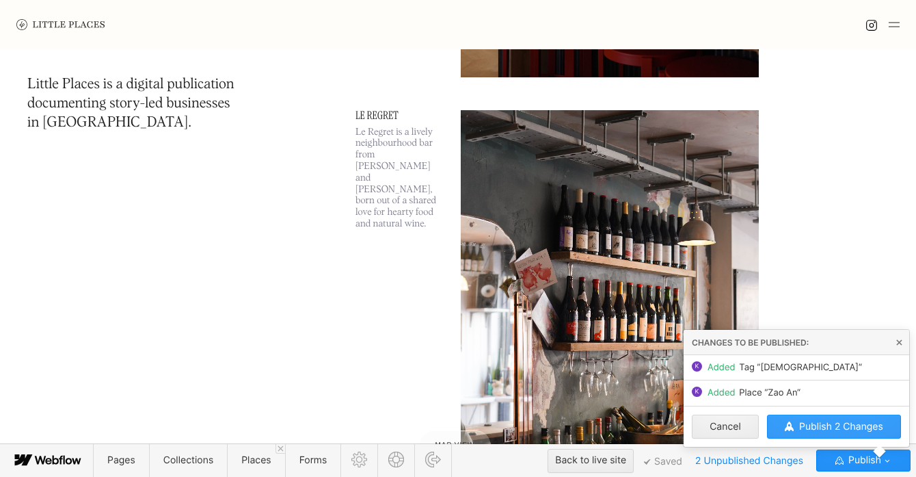
click at [842, 434] on button "Publish 2 Changes" at bounding box center [834, 426] width 134 height 24
